Goal: Contribute content: Contribute content

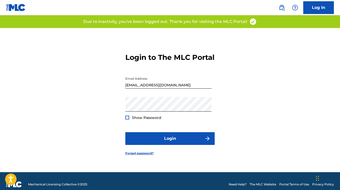
click at [173, 142] on button "Login" at bounding box center [169, 138] width 89 height 13
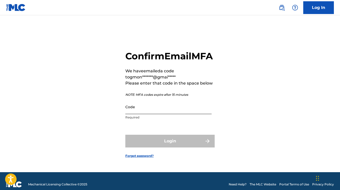
click at [135, 114] on input "Code" at bounding box center [168, 107] width 86 height 15
paste input "381192"
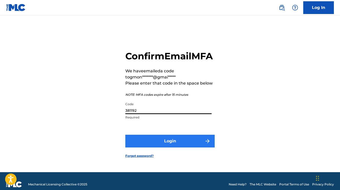
type input "381192"
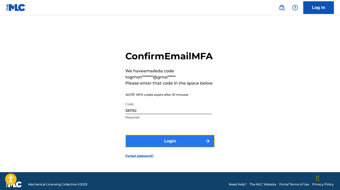
click at [171, 146] on button "Login" at bounding box center [169, 141] width 89 height 13
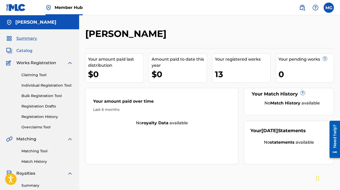
click at [28, 50] on span "Catalog" at bounding box center [24, 51] width 16 height 6
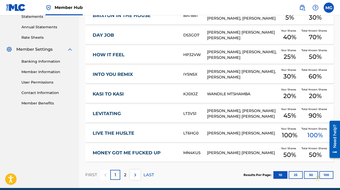
scroll to position [202, 0]
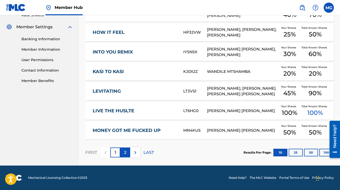
click at [127, 152] on div "2" at bounding box center [125, 153] width 10 height 10
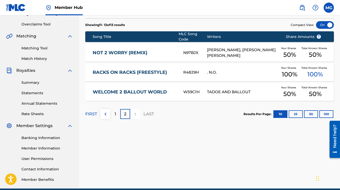
scroll to position [97, 0]
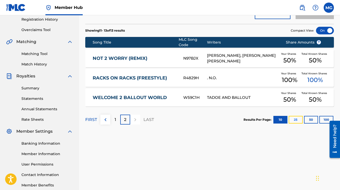
click at [298, 120] on button "25" at bounding box center [295, 120] width 14 height 8
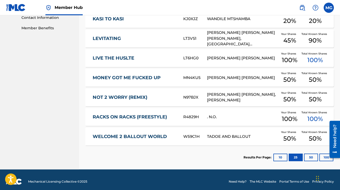
scroll to position [259, 0]
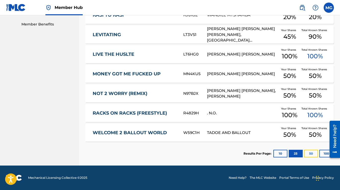
click at [311, 154] on button "50" at bounding box center [311, 154] width 14 height 8
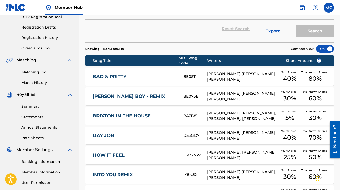
scroll to position [0, 0]
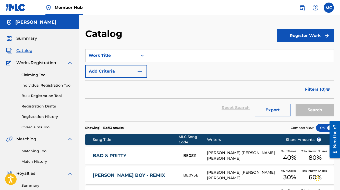
click at [70, 63] on img at bounding box center [70, 63] width 6 height 6
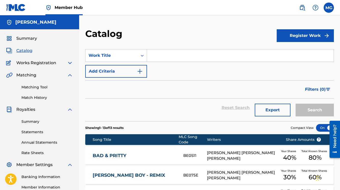
click at [70, 110] on img at bounding box center [70, 110] width 6 height 6
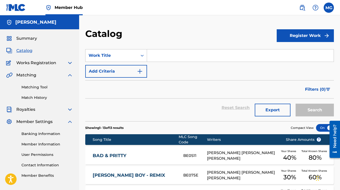
scroll to position [4, 0]
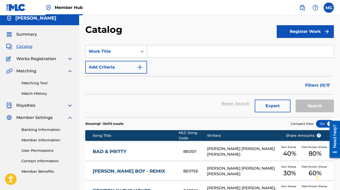
click at [70, 118] on img at bounding box center [70, 118] width 6 height 6
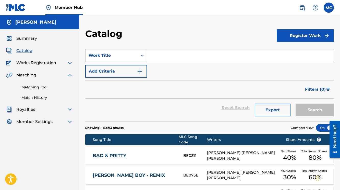
scroll to position [0, 0]
click at [31, 40] on span "Summary" at bounding box center [26, 38] width 21 height 6
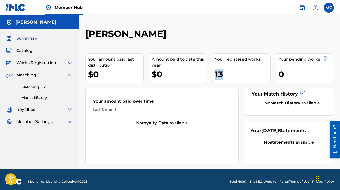
drag, startPoint x: 215, startPoint y: 74, endPoint x: 222, endPoint y: 74, distance: 6.4
click at [222, 74] on div "13" at bounding box center [242, 74] width 55 height 11
click at [231, 74] on div "13" at bounding box center [242, 74] width 55 height 11
click at [71, 110] on img at bounding box center [70, 110] width 6 height 6
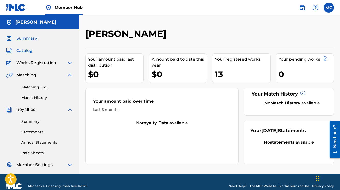
click at [21, 48] on span "Catalog" at bounding box center [24, 51] width 16 height 6
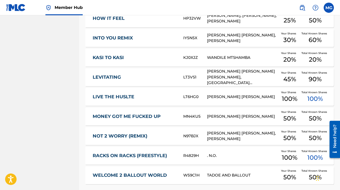
scroll to position [255, 0]
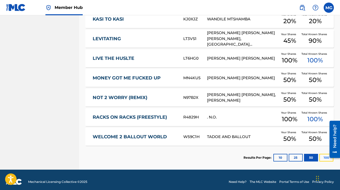
click at [323, 157] on button "100" at bounding box center [326, 158] width 14 height 8
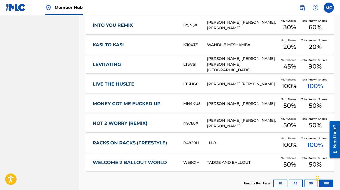
scroll to position [259, 0]
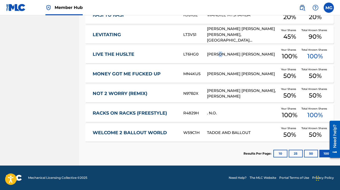
click at [222, 56] on div "[PERSON_NAME] [PERSON_NAME]" at bounding box center [242, 55] width 71 height 6
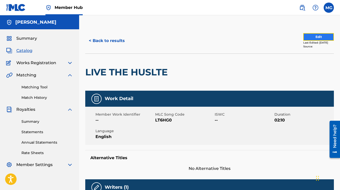
click at [303, 35] on button "Edit" at bounding box center [318, 37] width 31 height 8
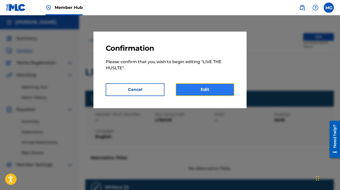
click at [202, 87] on link "Edit" at bounding box center [204, 89] width 59 height 13
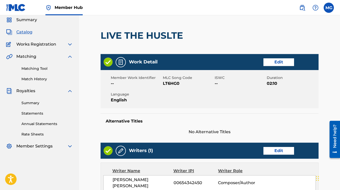
scroll to position [20, 0]
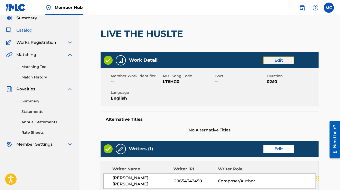
click at [283, 60] on link "Edit" at bounding box center [278, 61] width 31 height 8
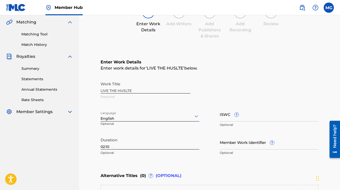
scroll to position [102, 0]
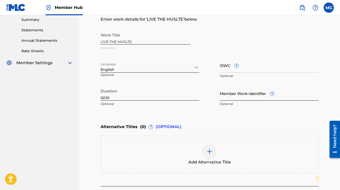
click at [232, 98] on input "Member Work Identifier ?" at bounding box center [269, 93] width 99 height 15
paste input "00654342450"
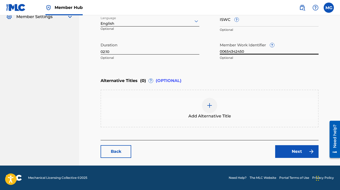
scroll to position [91, 0]
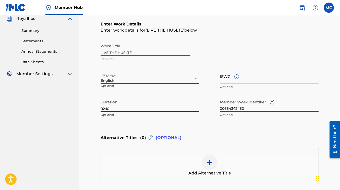
type input "00654342450"
drag, startPoint x: 147, startPoint y: 30, endPoint x: 183, endPoint y: 31, distance: 36.0
click at [183, 31] on span "‘ LIVE THE HUSLTE ’" at bounding box center [165, 30] width 39 height 5
copy span "LIVE THE HUSLTE"
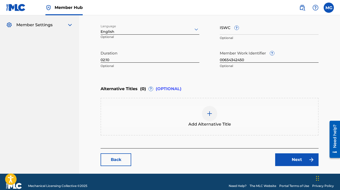
click at [212, 113] on img at bounding box center [209, 114] width 6 height 6
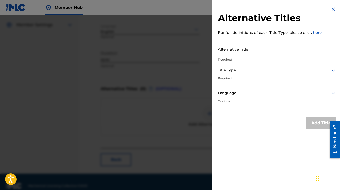
click at [235, 53] on input "Alternative Title" at bounding box center [277, 49] width 118 height 15
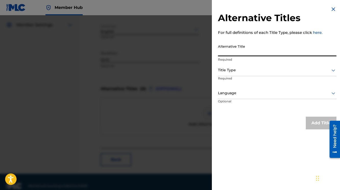
paste input "LIVE THE HUSLTE"
click at [246, 54] on input "LIVE THE HUSLTE" at bounding box center [277, 49] width 118 height 15
type input "LIVE THE HUSTLE"
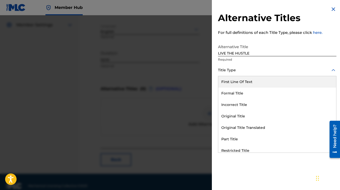
click at [243, 72] on div at bounding box center [277, 70] width 118 height 6
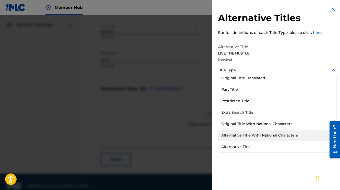
scroll to position [0, 0]
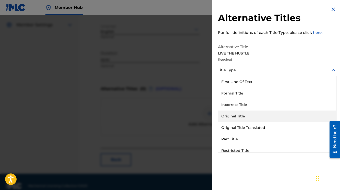
click at [251, 117] on div "Original Title" at bounding box center [277, 116] width 118 height 11
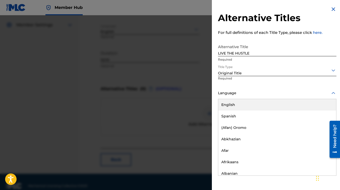
click at [248, 95] on div at bounding box center [277, 93] width 118 height 6
click at [249, 105] on div "English" at bounding box center [277, 104] width 118 height 11
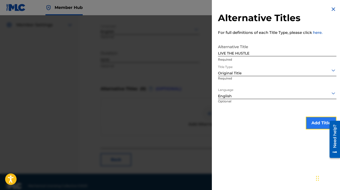
click at [314, 124] on button "Add Title" at bounding box center [321, 123] width 31 height 13
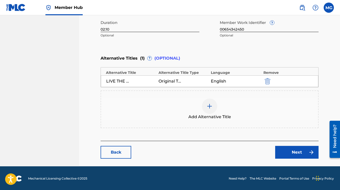
scroll to position [171, 0]
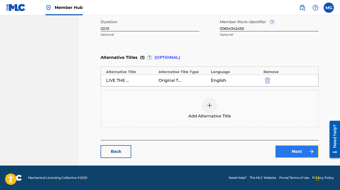
click at [287, 149] on link "Next" at bounding box center [296, 151] width 43 height 13
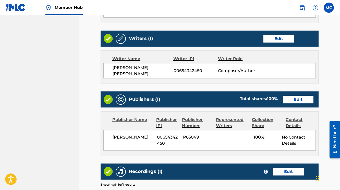
scroll to position [237, 0]
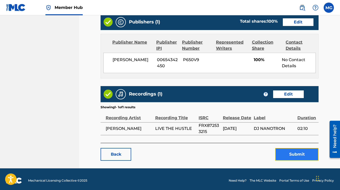
click at [296, 149] on button "Submit" at bounding box center [296, 154] width 43 height 13
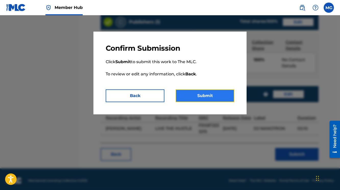
click at [216, 97] on button "Submit" at bounding box center [204, 96] width 59 height 13
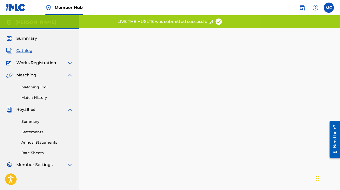
scroll to position [53, 0]
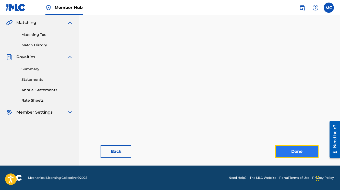
click at [289, 149] on link "Done" at bounding box center [296, 151] width 43 height 13
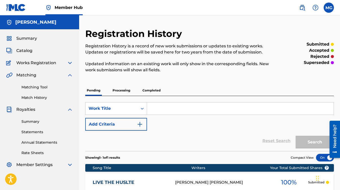
scroll to position [58, 0]
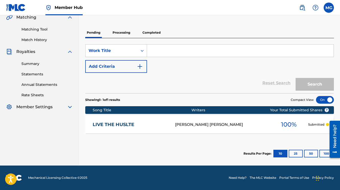
click at [227, 120] on div "LIVE THE HUSLTE LT6HG0 [PERSON_NAME] [PERSON_NAME] 100 % Submitted" at bounding box center [209, 125] width 248 height 18
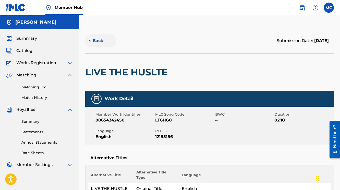
click at [93, 41] on button "< Back" at bounding box center [100, 40] width 31 height 13
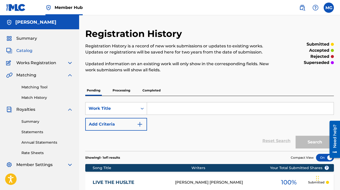
click at [27, 50] on span "Catalog" at bounding box center [24, 51] width 16 height 6
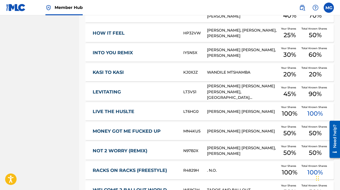
scroll to position [224, 0]
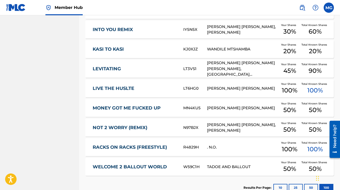
click at [162, 89] on link "LIVE THE HUSLTE" at bounding box center [135, 89] width 84 height 6
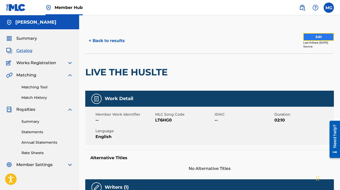
click at [310, 38] on button "Edit" at bounding box center [318, 37] width 31 height 8
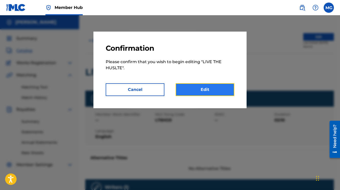
click at [219, 91] on link "Edit" at bounding box center [204, 89] width 59 height 13
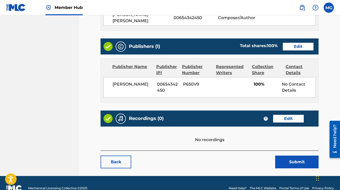
scroll to position [192, 0]
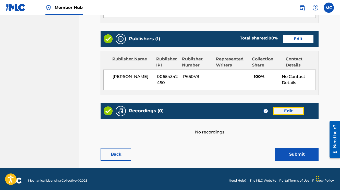
click at [287, 107] on link "Edit" at bounding box center [288, 111] width 31 height 8
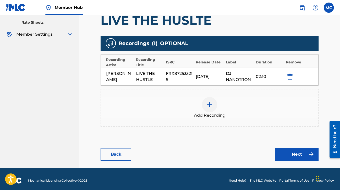
scroll to position [133, 0]
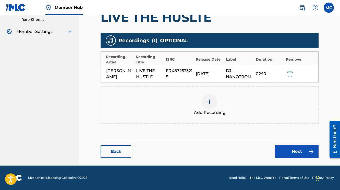
click at [208, 101] on img at bounding box center [209, 102] width 6 height 6
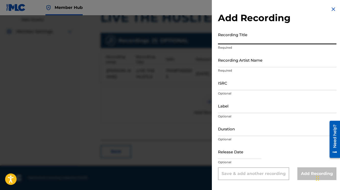
click at [233, 40] on input "Recording Title" at bounding box center [277, 37] width 118 height 15
paste input "LIVE THE HUSLTE"
click at [255, 40] on input "LIVE THE HUSLTE" at bounding box center [277, 37] width 118 height 15
type input "LIVE THE HUSLTE"
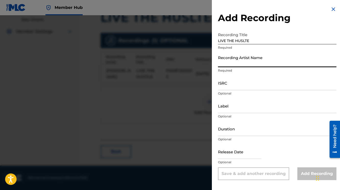
click at [233, 63] on input "Recording Artist Name" at bounding box center [277, 60] width 118 height 15
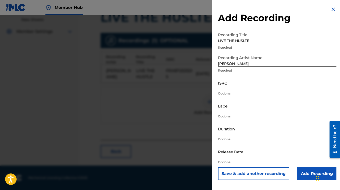
type input "[PERSON_NAME]"
click at [229, 86] on input "ISRC" at bounding box center [277, 83] width 118 height 15
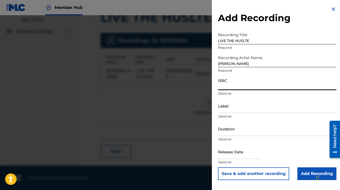
paste input "FR-X87-25-33215"
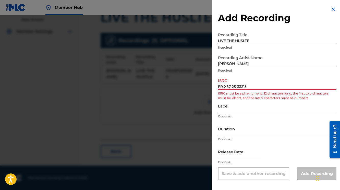
click at [225, 87] on input "FR-X87-25-33215" at bounding box center [277, 83] width 118 height 15
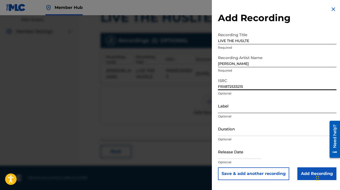
type input "FRX872533215"
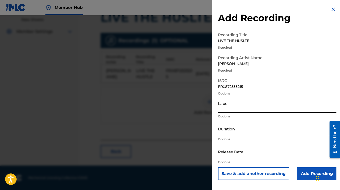
click at [225, 110] on input "Label" at bounding box center [277, 106] width 118 height 15
type input "Dj Nanotron"
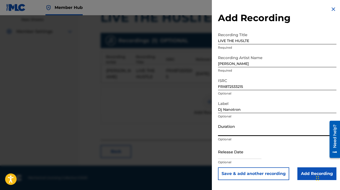
click at [233, 131] on input "Duration" at bounding box center [277, 129] width 118 height 15
paste input "02:10"
type input "02:10"
click at [240, 156] on input "text" at bounding box center [239, 152] width 43 height 15
select select "8"
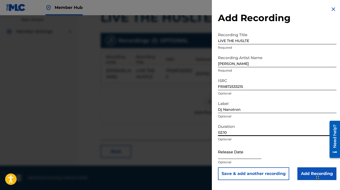
select select "2025"
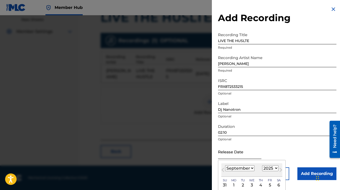
paste input "[DATE]"
type input "[DATE]"
click at [288, 138] on p "Optional" at bounding box center [277, 139] width 118 height 5
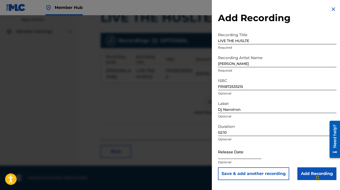
click at [244, 155] on input "text" at bounding box center [239, 152] width 43 height 15
select select "8"
select select "2025"
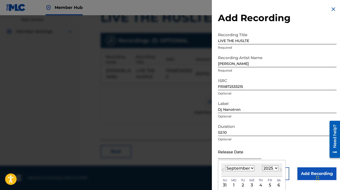
paste input "[DATE]"
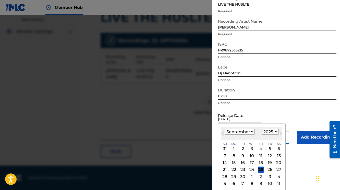
scroll to position [37, 0]
type input "[DATE]"
select select "11"
click option "December" at bounding box center [0, 0] width 0 height 0
click at [234, 156] on div "8" at bounding box center [234, 156] width 6 height 6
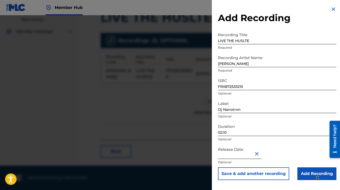
type input "[DATE]"
click at [301, 172] on input "Add Recording" at bounding box center [316, 174] width 39 height 13
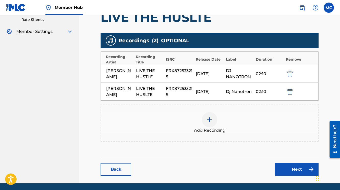
click at [172, 89] on div "FRX872533215" at bounding box center [179, 92] width 27 height 12
click at [120, 171] on link "Back" at bounding box center [115, 169] width 31 height 13
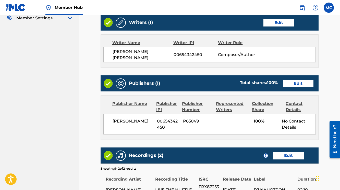
scroll to position [221, 0]
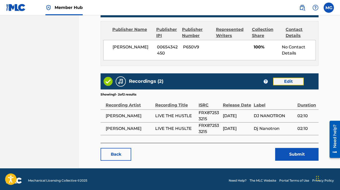
click at [283, 78] on link "Edit" at bounding box center [288, 82] width 31 height 8
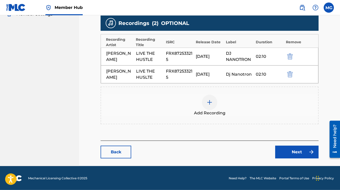
scroll to position [151, 0]
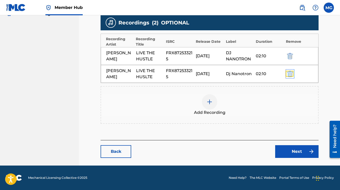
click at [289, 75] on img "submit" at bounding box center [290, 74] width 6 height 6
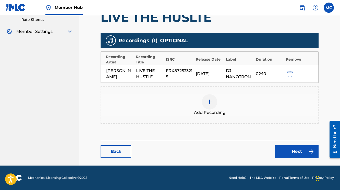
click at [235, 72] on div "DJ NANOTRON" at bounding box center [239, 74] width 27 height 12
click at [288, 149] on link "Next" at bounding box center [296, 151] width 43 height 13
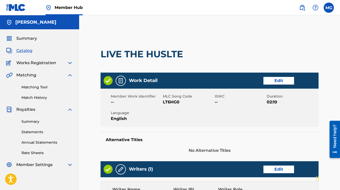
scroll to position [8, 0]
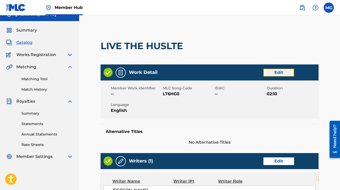
click at [282, 76] on link "Edit" at bounding box center [278, 73] width 31 height 8
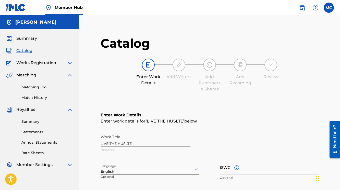
scroll to position [86, 0]
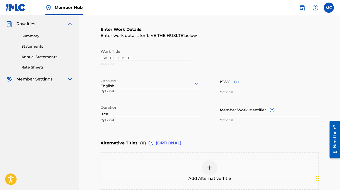
click at [247, 113] on input "Member Work Identifier ?" at bounding box center [269, 110] width 99 height 15
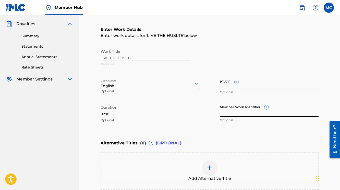
paste input "00654342450"
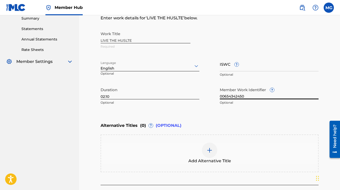
scroll to position [144, 0]
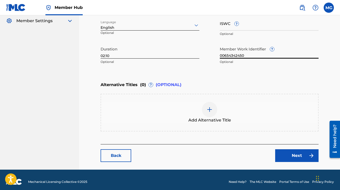
type input "00654342450"
click at [212, 110] on img at bounding box center [209, 110] width 6 height 6
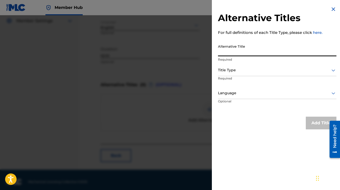
click at [248, 53] on input "Alternative Title" at bounding box center [277, 49] width 118 height 15
click at [331, 10] on img at bounding box center [333, 9] width 6 height 6
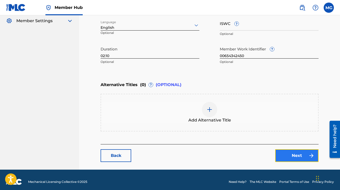
click at [303, 153] on link "Next" at bounding box center [296, 155] width 43 height 13
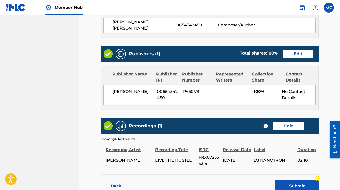
scroll to position [175, 0]
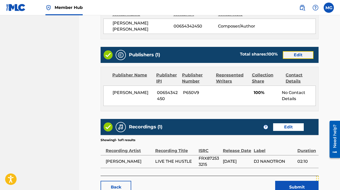
click at [297, 53] on link "Edit" at bounding box center [298, 55] width 31 height 8
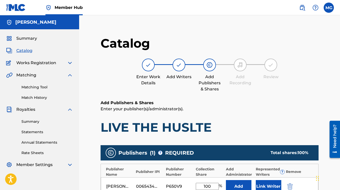
scroll to position [86, 0]
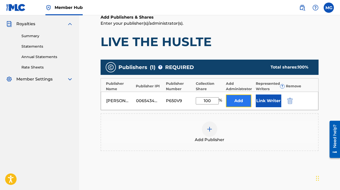
click at [238, 100] on button "Add" at bounding box center [239, 101] width 26 height 13
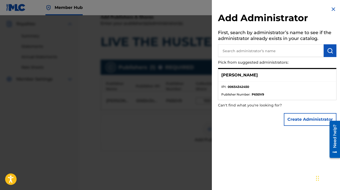
drag, startPoint x: 283, startPoint y: 86, endPoint x: 255, endPoint y: 84, distance: 28.4
click at [283, 86] on li "IPI : 00654342450" at bounding box center [277, 89] width 112 height 8
click at [253, 95] on strong "P650V9" at bounding box center [257, 94] width 12 height 5
click at [300, 121] on button "Create Administrator" at bounding box center [310, 119] width 53 height 13
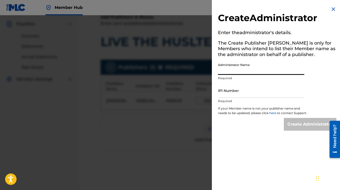
click at [237, 70] on input "Administrator Name" at bounding box center [261, 67] width 86 height 15
type input "[PERSON_NAME]"
click at [275, 96] on input "IPI Number" at bounding box center [261, 90] width 86 height 15
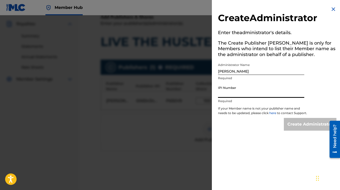
paste input "00654342450"
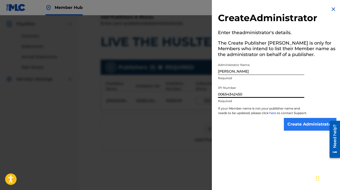
type input "00654342450"
click at [292, 129] on input "Create Administrator" at bounding box center [310, 124] width 53 height 13
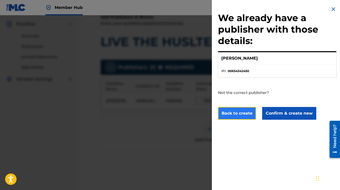
click at [235, 113] on button "Back to create" at bounding box center [237, 113] width 38 height 13
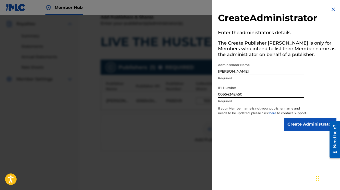
drag, startPoint x: 258, startPoint y: 92, endPoint x: 242, endPoint y: 92, distance: 15.3
click at [242, 92] on input "00654342450" at bounding box center [261, 90] width 86 height 15
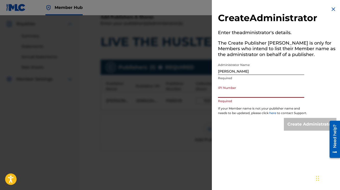
click at [244, 71] on input "[PERSON_NAME]" at bounding box center [261, 67] width 86 height 15
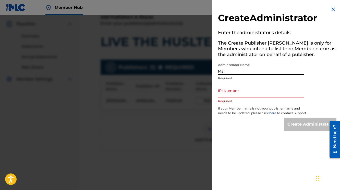
type input "M"
click at [330, 9] on img at bounding box center [333, 9] width 6 height 6
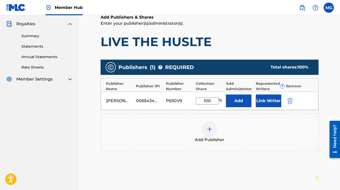
scroll to position [136, 0]
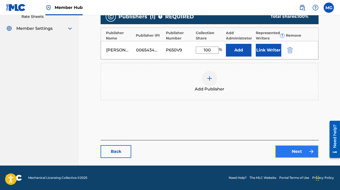
click at [293, 152] on link "Next" at bounding box center [296, 151] width 43 height 13
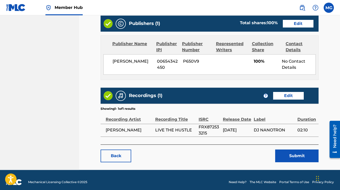
scroll to position [208, 0]
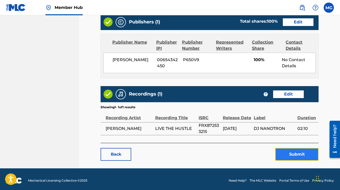
click at [287, 152] on button "Submit" at bounding box center [296, 154] width 43 height 13
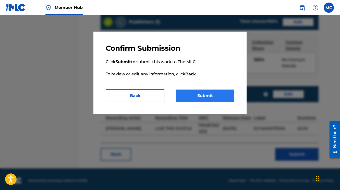
click at [212, 96] on button "Submit" at bounding box center [204, 96] width 59 height 13
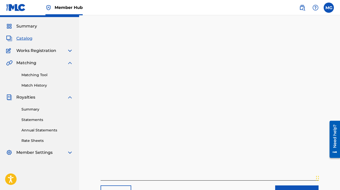
scroll to position [53, 0]
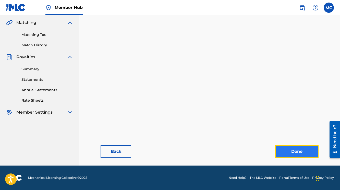
click at [297, 150] on link "Done" at bounding box center [296, 151] width 43 height 13
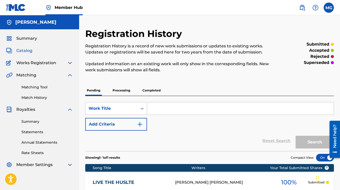
click at [29, 50] on span "Catalog" at bounding box center [24, 51] width 16 height 6
